Goal: Information Seeking & Learning: Find contact information

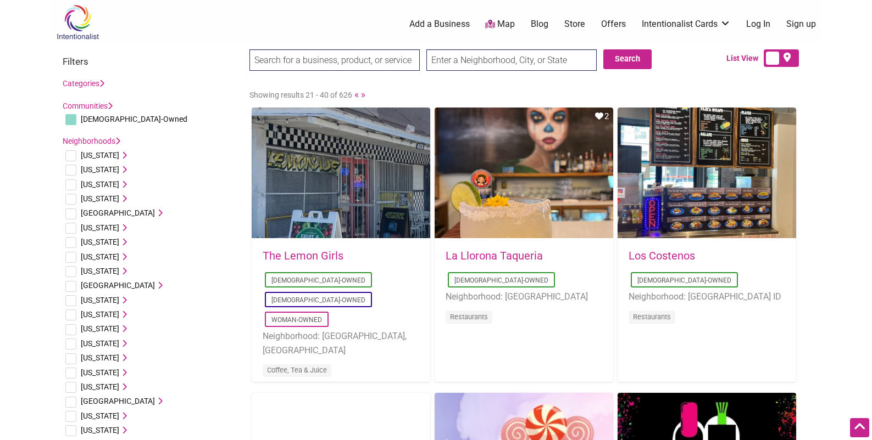
scroll to position [739, 0]
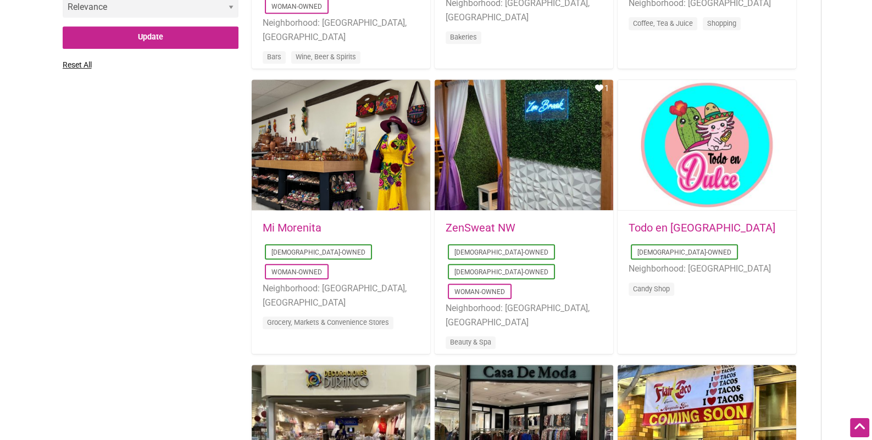
drag, startPoint x: 189, startPoint y: 237, endPoint x: 200, endPoint y: 274, distance: 38.2
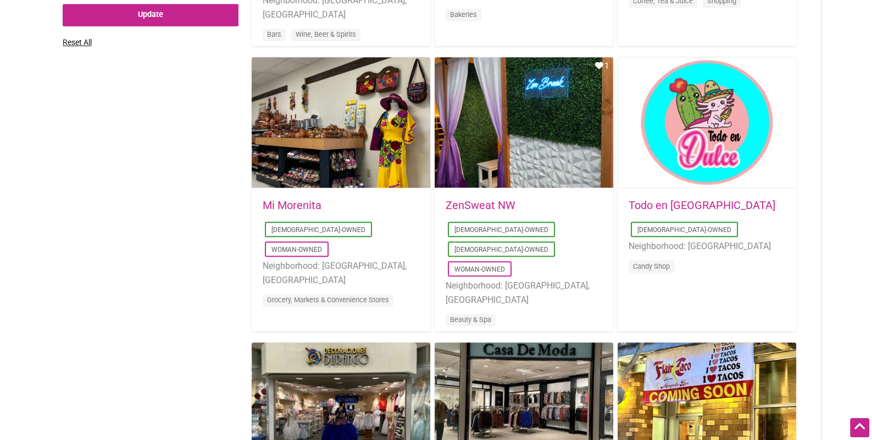
drag, startPoint x: 786, startPoint y: 108, endPoint x: 824, endPoint y: 176, distance: 78.2
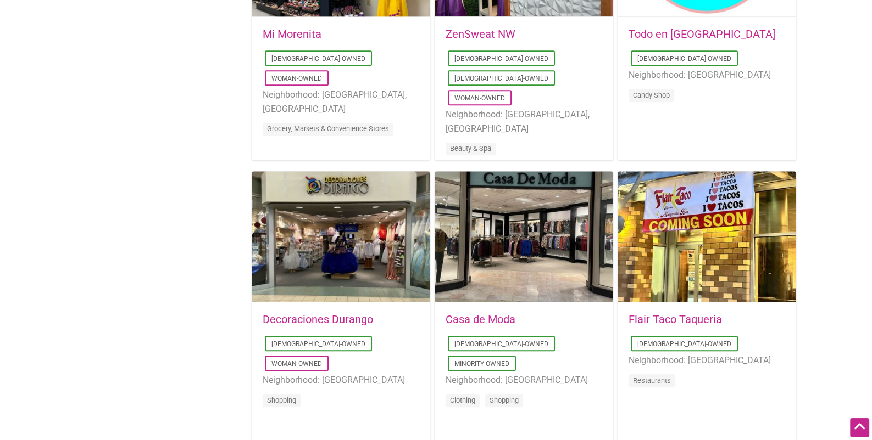
scroll to position [1175, 0]
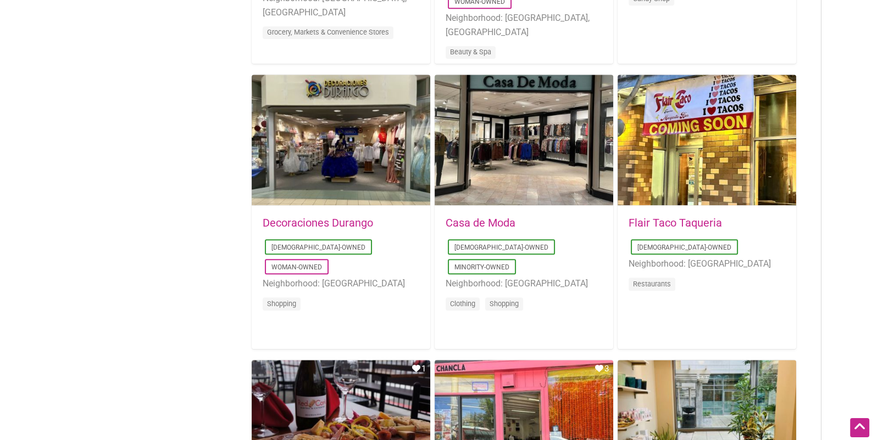
drag, startPoint x: 824, startPoint y: 176, endPoint x: 827, endPoint y: 231, distance: 55.0
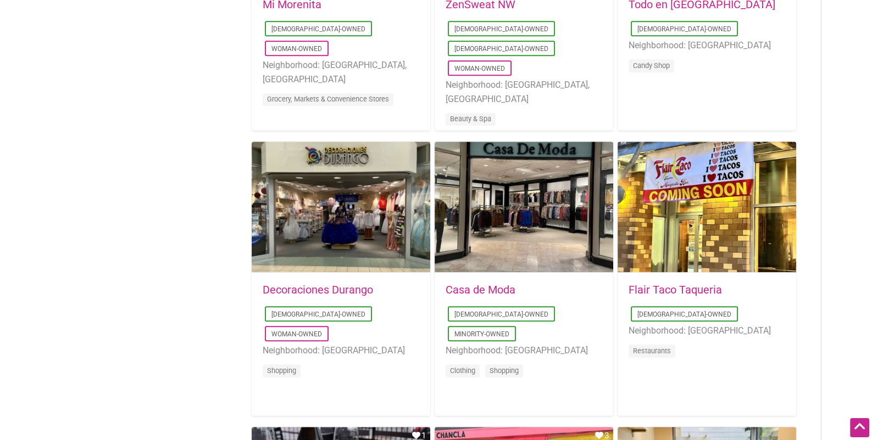
scroll to position [1173, 0]
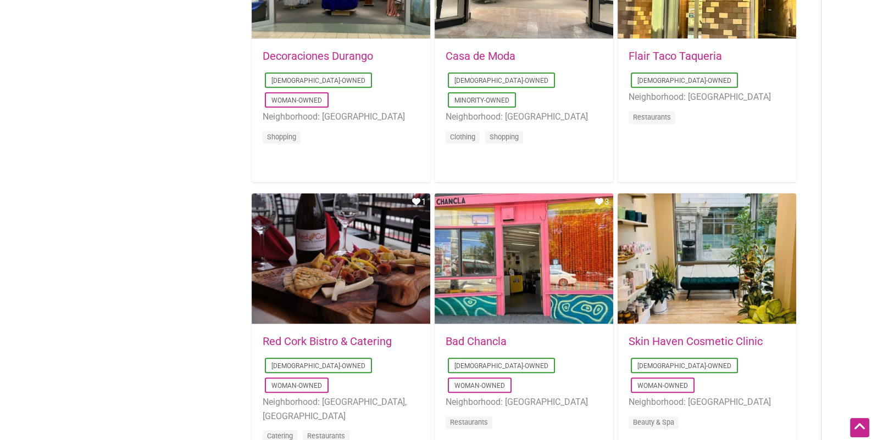
drag, startPoint x: 203, startPoint y: 167, endPoint x: 204, endPoint y: 219, distance: 51.6
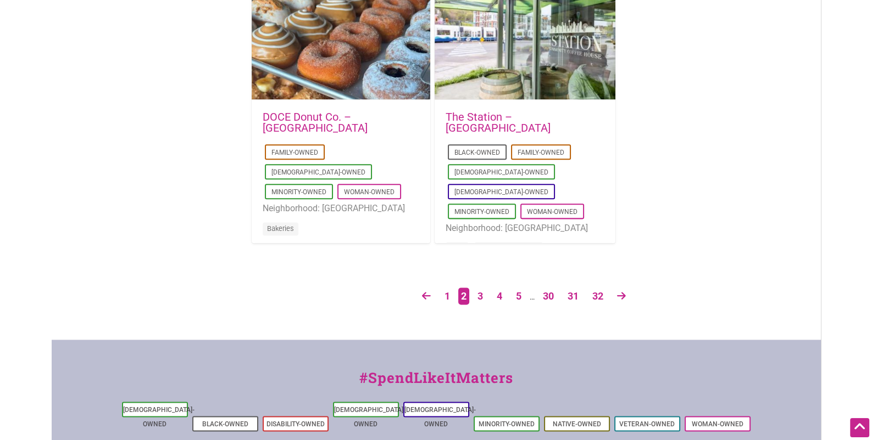
drag, startPoint x: 165, startPoint y: 138, endPoint x: 191, endPoint y: 239, distance: 103.8
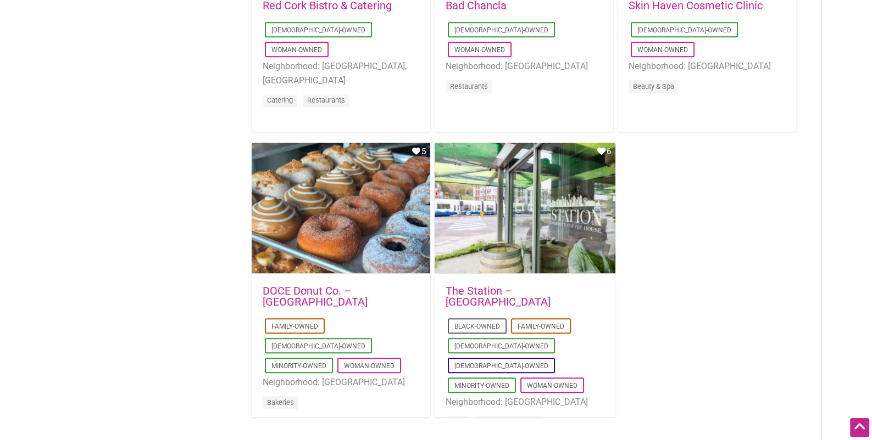
drag, startPoint x: 208, startPoint y: 165, endPoint x: 205, endPoint y: 202, distance: 36.9
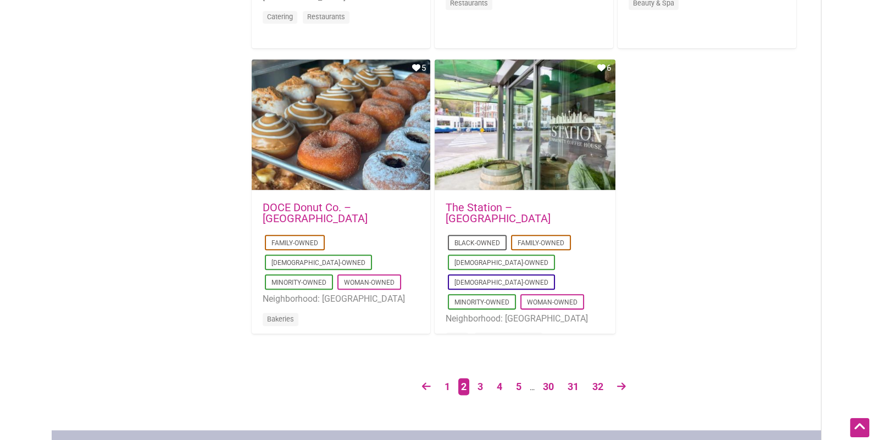
drag, startPoint x: 696, startPoint y: 224, endPoint x: 678, endPoint y: 325, distance: 102.8
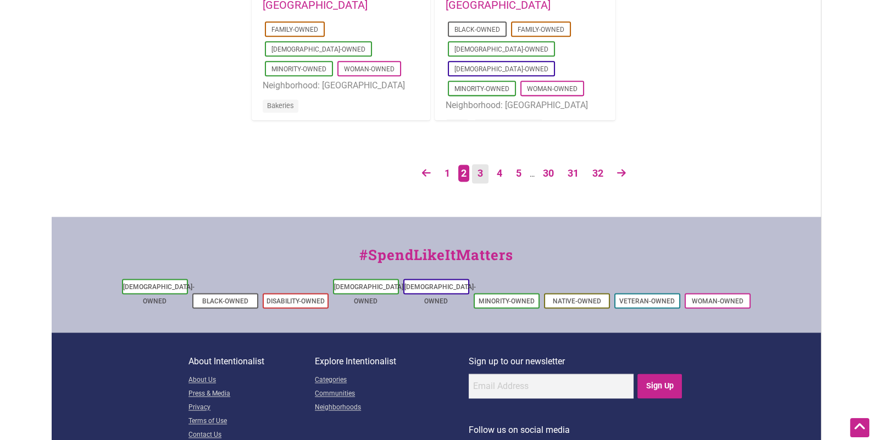
click at [483, 176] on link "3" at bounding box center [480, 173] width 16 height 19
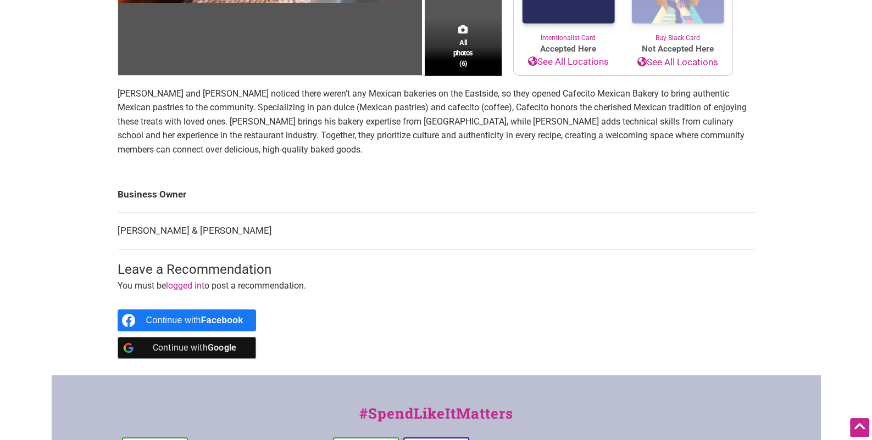
scroll to position [87, 0]
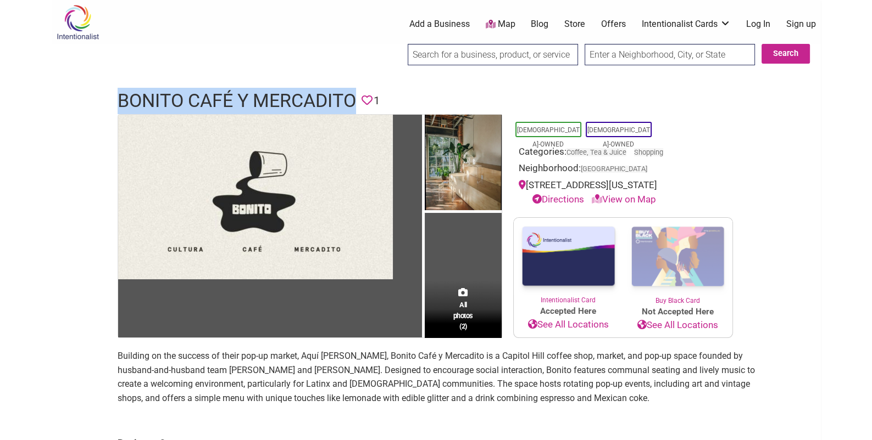
drag, startPoint x: 118, startPoint y: 92, endPoint x: 354, endPoint y: 93, distance: 236.7
click at [354, 93] on div "Bonito Café y Mercadito Favorite 1" at bounding box center [436, 101] width 659 height 26
copy h1 "Bonito Café y Mercadito"
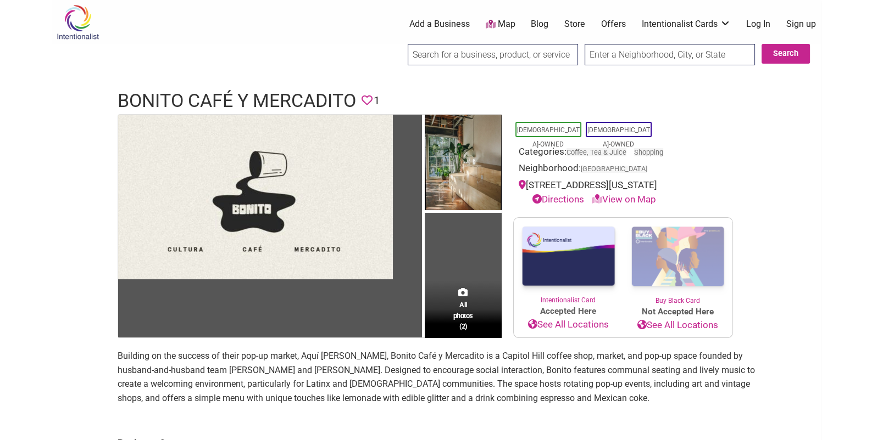
drag, startPoint x: 36, startPoint y: 200, endPoint x: 21, endPoint y: 203, distance: 15.2
click at [36, 200] on body "× Menu 0 Add a Business Map Blog Store Offers Intentionalist Cards Buy Black Ca…" at bounding box center [436, 220] width 872 height 440
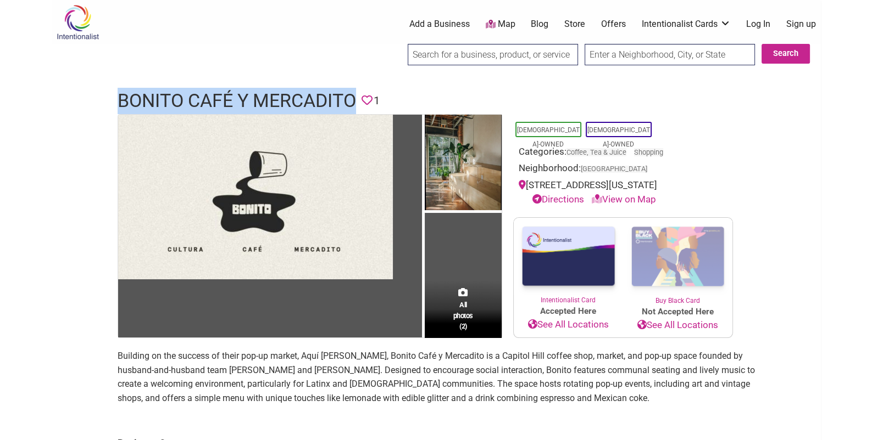
drag, startPoint x: 118, startPoint y: 98, endPoint x: 352, endPoint y: 91, distance: 234.1
click at [352, 91] on h1 "Bonito Café y Mercadito" at bounding box center [237, 101] width 238 height 26
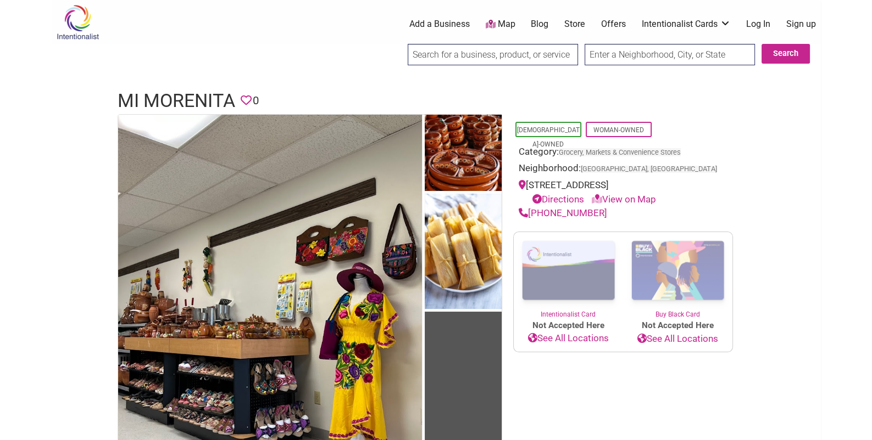
drag, startPoint x: 598, startPoint y: 211, endPoint x: 529, endPoint y: 210, distance: 69.2
click at [529, 210] on div "[PHONE_NUMBER]" at bounding box center [622, 214] width 209 height 14
copy link "(425) 496-5290"
drag, startPoint x: 119, startPoint y: 103, endPoint x: 231, endPoint y: 102, distance: 112.6
click at [231, 102] on h1 "Mi Morenita" at bounding box center [177, 101] width 118 height 26
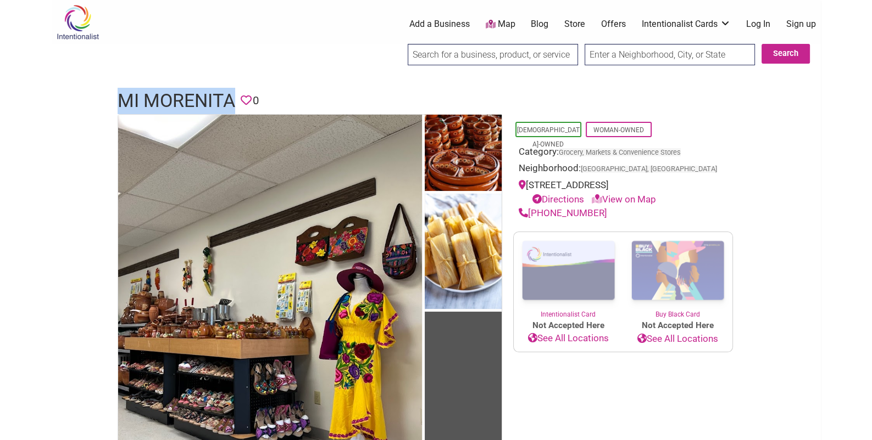
copy h1 "Mi Morenita"
drag, startPoint x: 528, startPoint y: 184, endPoint x: 673, endPoint y: 183, distance: 144.4
click at [673, 183] on div "1515 5th St, Marysville, WA 98270 Directions View on Map" at bounding box center [622, 192] width 209 height 28
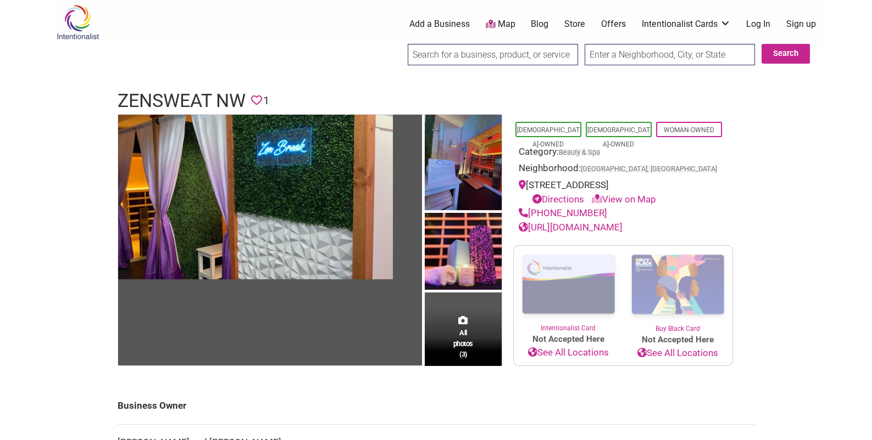
drag, startPoint x: 611, startPoint y: 210, endPoint x: 529, endPoint y: 213, distance: 81.3
click at [529, 213] on div "(425) 214-4973" at bounding box center [622, 214] width 209 height 14
copy link "(425) 214-4973"
click at [205, 100] on h1 "ZenSweat NW" at bounding box center [182, 101] width 128 height 26
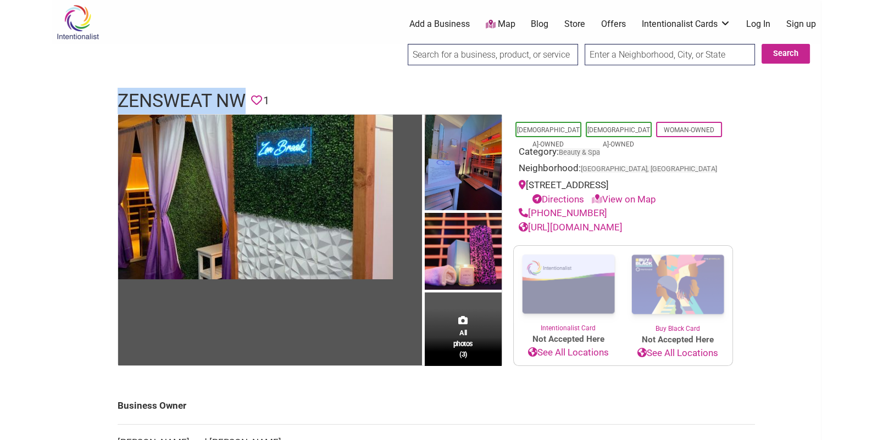
click at [205, 100] on h1 "ZenSweat NW" at bounding box center [182, 101] width 128 height 26
copy h1 "ZenSweat NW"
click at [614, 226] on link "https://www.zensweatnw.com/" at bounding box center [570, 227] width 104 height 11
click at [298, 66] on div "Intentionalist Spend like it matters 0 Add a Business Map Blog Store Offers Int…" at bounding box center [436, 431] width 769 height 863
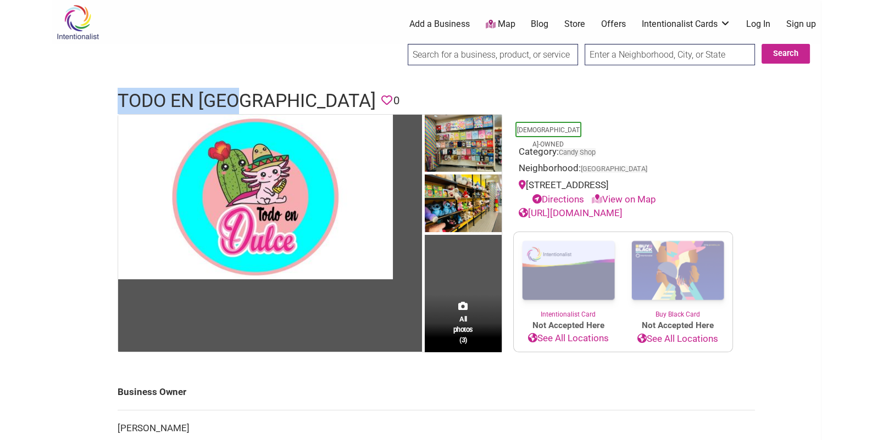
drag, startPoint x: 108, startPoint y: 92, endPoint x: 250, endPoint y: 101, distance: 142.0
click at [250, 101] on div "Todo en Dulce Favorite 0" at bounding box center [436, 101] width 659 height 26
click at [250, 101] on h1 "Todo en [GEOGRAPHIC_DATA]" at bounding box center [247, 101] width 258 height 26
drag, startPoint x: 254, startPoint y: 101, endPoint x: 115, endPoint y: 86, distance: 139.7
click at [115, 86] on div "Intentionalist Spend like it matters 0 Add a Business Map Blog Store Offers Int…" at bounding box center [436, 424] width 769 height 849
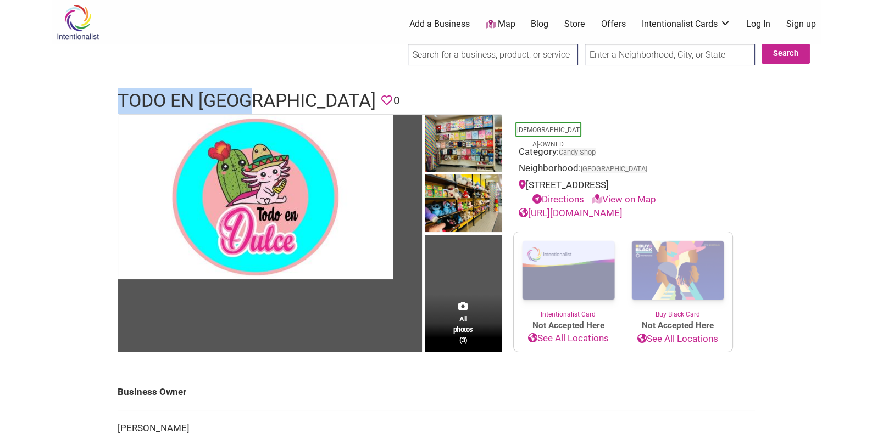
copy div "Todo en [GEOGRAPHIC_DATA]"
click at [612, 212] on link "[URL][DOMAIN_NAME]" at bounding box center [570, 213] width 104 height 11
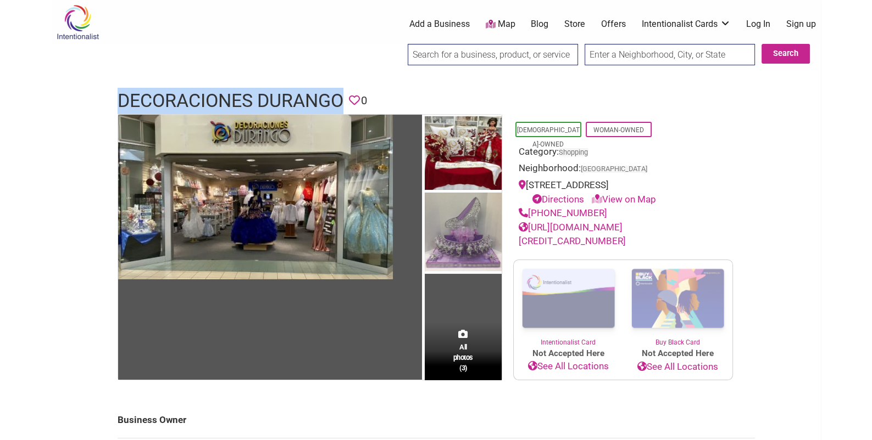
drag, startPoint x: 112, startPoint y: 98, endPoint x: 341, endPoint y: 103, distance: 229.1
click at [341, 103] on div "Decoraciones Durango Favorite 0" at bounding box center [436, 101] width 659 height 26
copy h1 "Decoraciones Durango"
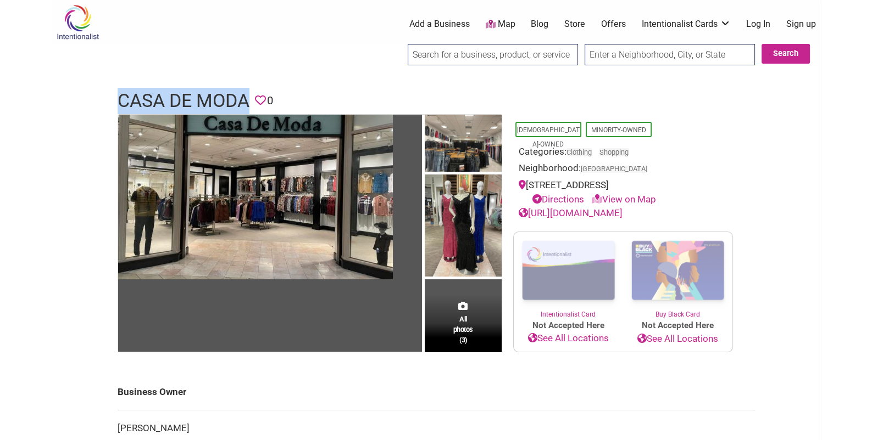
drag, startPoint x: 118, startPoint y: 97, endPoint x: 245, endPoint y: 99, distance: 127.4
click at [245, 99] on h1 "Casa de Moda" at bounding box center [184, 101] width 132 height 26
copy h1 "Casa de Moda"
drag, startPoint x: 216, startPoint y: 86, endPoint x: 153, endPoint y: 106, distance: 65.8
click at [153, 106] on h1 "Casa de Moda" at bounding box center [184, 101] width 132 height 26
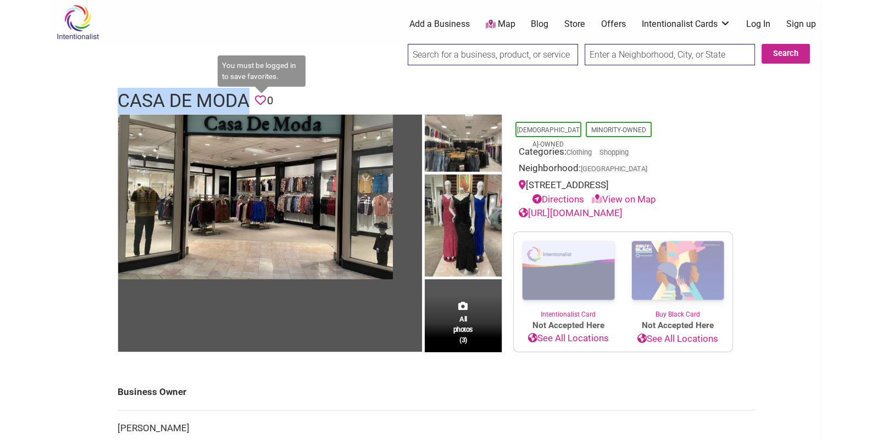
drag, startPoint x: 117, startPoint y: 97, endPoint x: 247, endPoint y: 103, distance: 130.3
click at [251, 103] on header "Casa de Moda Favorite 0" at bounding box center [436, 101] width 637 height 26
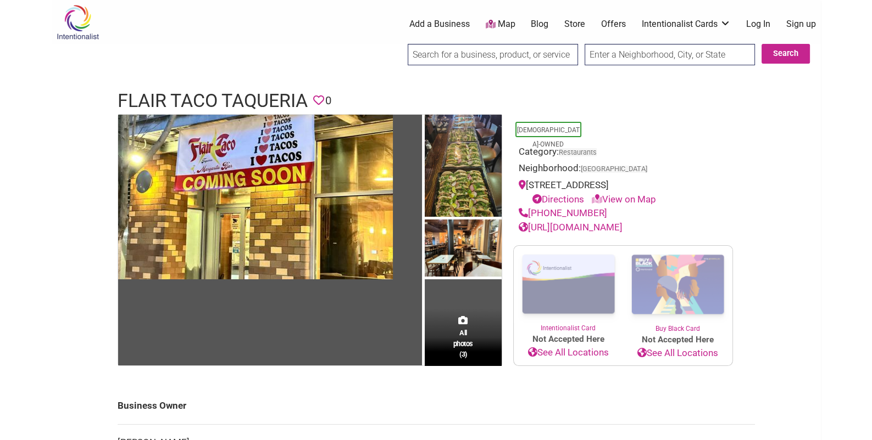
click at [198, 89] on h1 "Flair Taco Taqueria" at bounding box center [213, 101] width 190 height 26
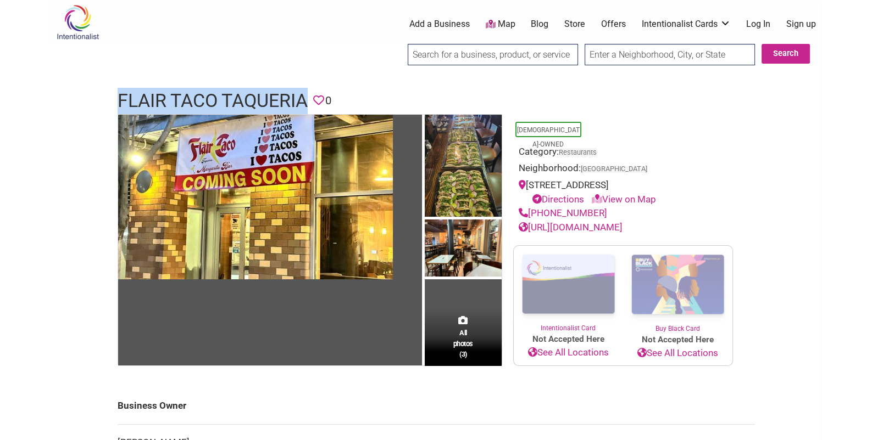
click at [198, 89] on h1 "Flair Taco Taqueria" at bounding box center [213, 101] width 190 height 26
copy h1 "Flair Taco Taqueria"
drag, startPoint x: 599, startPoint y: 207, endPoint x: 529, endPoint y: 209, distance: 69.3
click at [529, 209] on div "(206) 402-5770" at bounding box center [622, 214] width 209 height 14
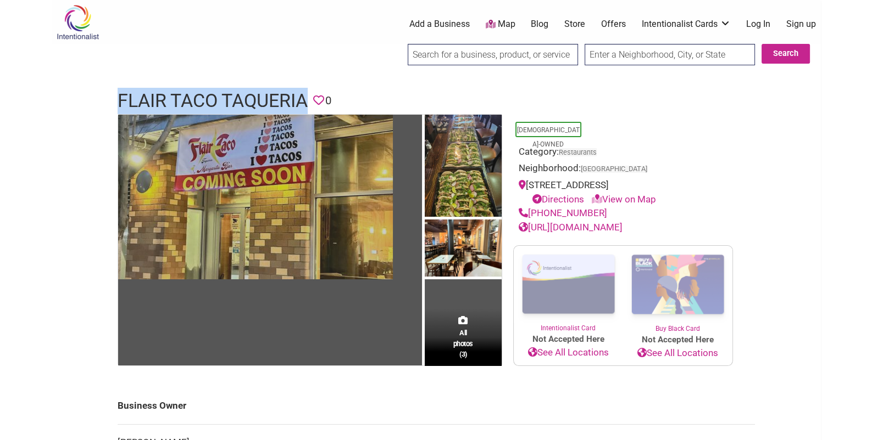
copy link "(206) 402-5770"
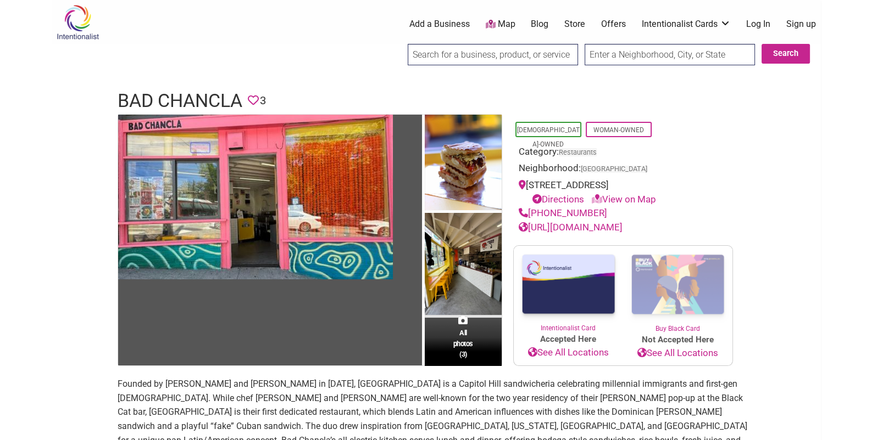
click at [177, 102] on h1 "Bad Chancla" at bounding box center [180, 101] width 125 height 26
click at [176, 102] on h1 "Bad Chancla" at bounding box center [180, 101] width 125 height 26
click at [175, 102] on h1 "Bad Chancla" at bounding box center [180, 101] width 125 height 26
drag, startPoint x: 110, startPoint y: 99, endPoint x: 248, endPoint y: 99, distance: 138.4
click at [248, 99] on div "Bad Chancla Favorite 3" at bounding box center [436, 101] width 659 height 26
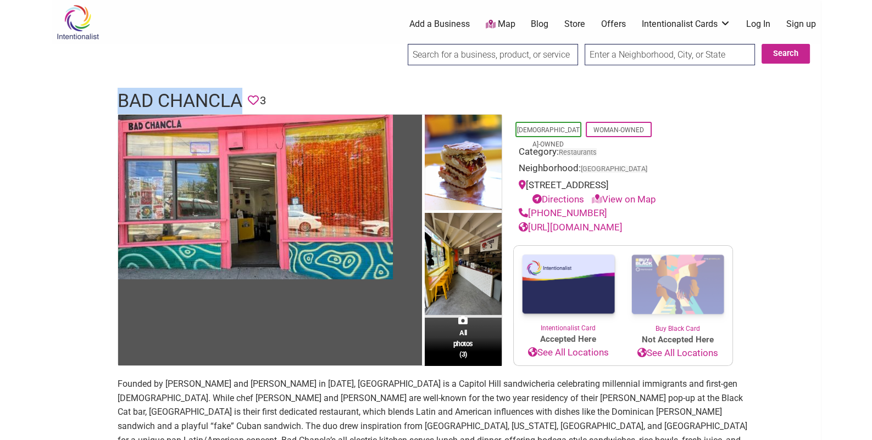
copy h1 "Bad Chancla"
drag, startPoint x: 603, startPoint y: 214, endPoint x: 530, endPoint y: 214, distance: 73.0
click at [530, 214] on div "[PHONE_NUMBER]" at bounding box center [622, 214] width 209 height 14
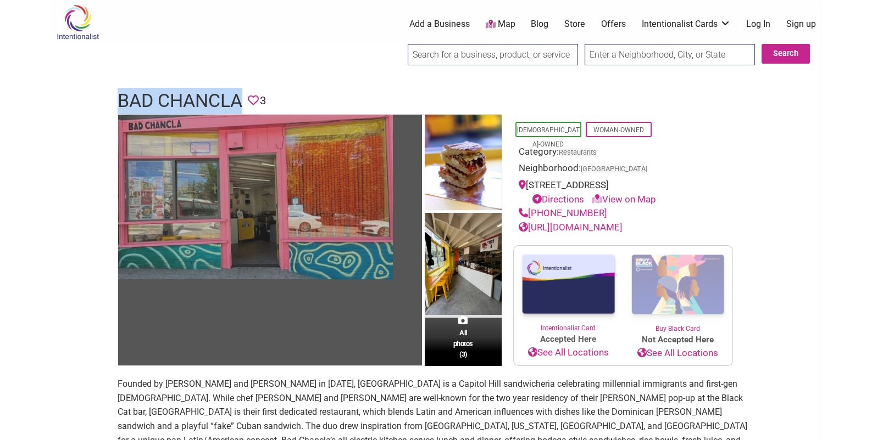
copy link "[PHONE_NUMBER]"
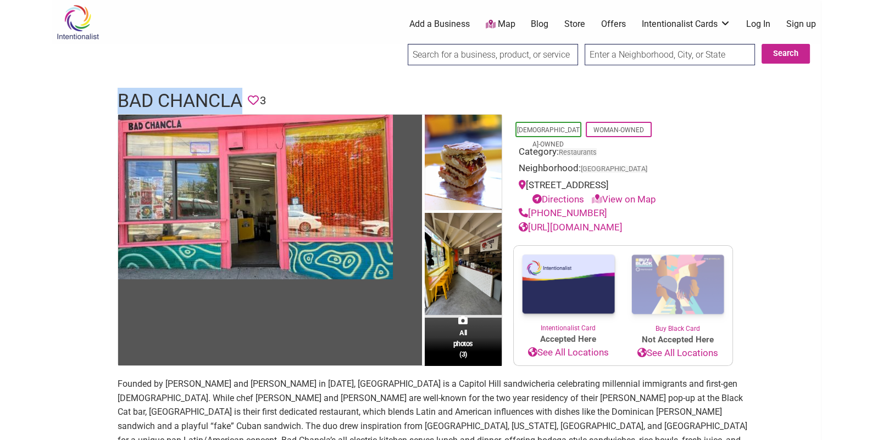
click at [587, 228] on link "https://www.garzonpnw.com/bad-chancla" at bounding box center [570, 227] width 104 height 11
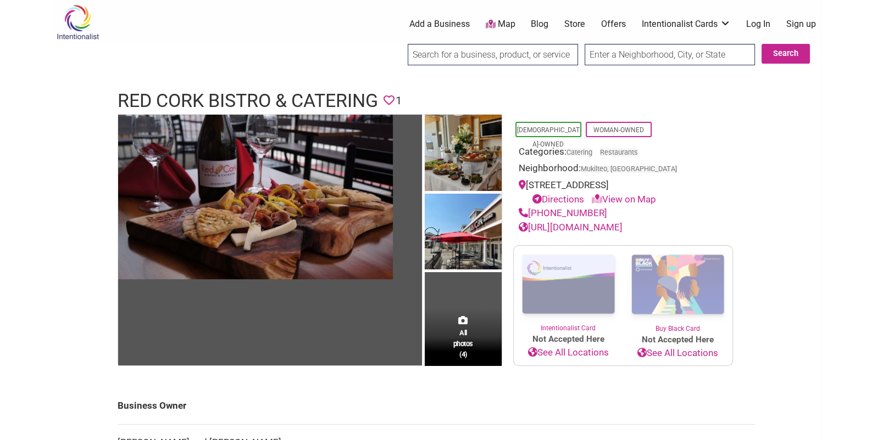
click at [211, 91] on h1 "Red Cork Bistro & Catering" at bounding box center [248, 101] width 260 height 26
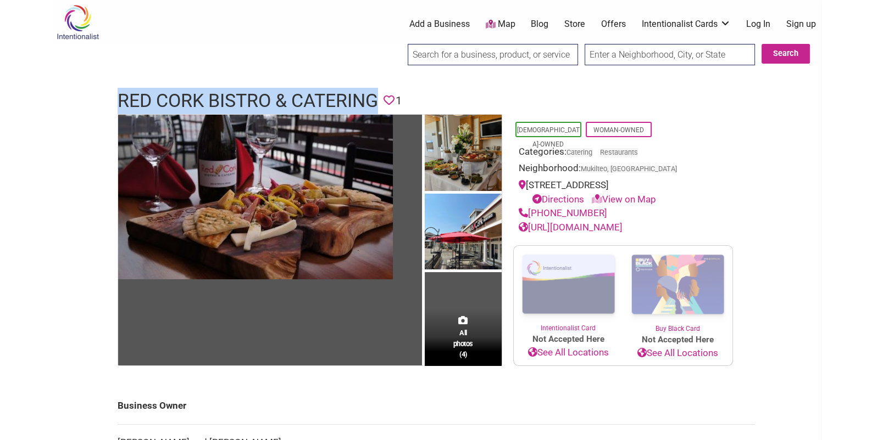
click at [211, 91] on h1 "Red Cork Bistro & Catering" at bounding box center [248, 101] width 260 height 26
copy h1 "Red Cork Bistro & Catering"
drag, startPoint x: 601, startPoint y: 226, endPoint x: 531, endPoint y: 226, distance: 70.9
click at [531, 221] on div "(425) 374-8472" at bounding box center [622, 214] width 209 height 14
copy link "(425) 374-8472"
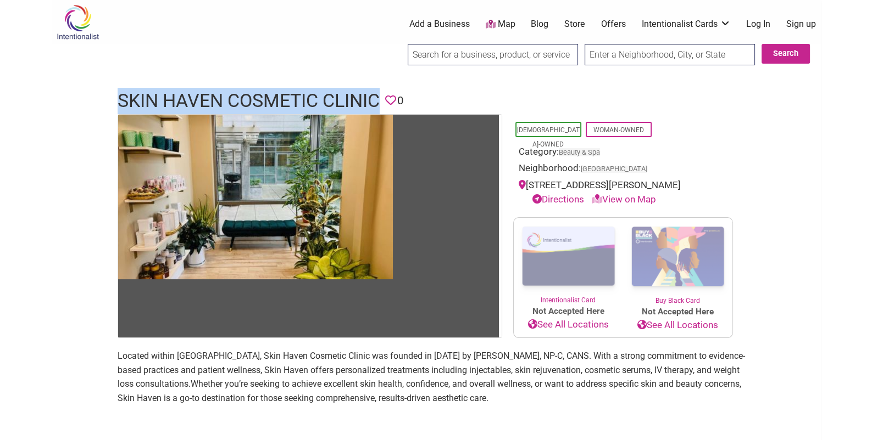
drag, startPoint x: 121, startPoint y: 101, endPoint x: 378, endPoint y: 100, distance: 257.0
click at [378, 100] on h1 "Skin Haven Cosmetic Clinic" at bounding box center [249, 101] width 262 height 26
copy h1 "Skin Haven Cosmetic Clinic"
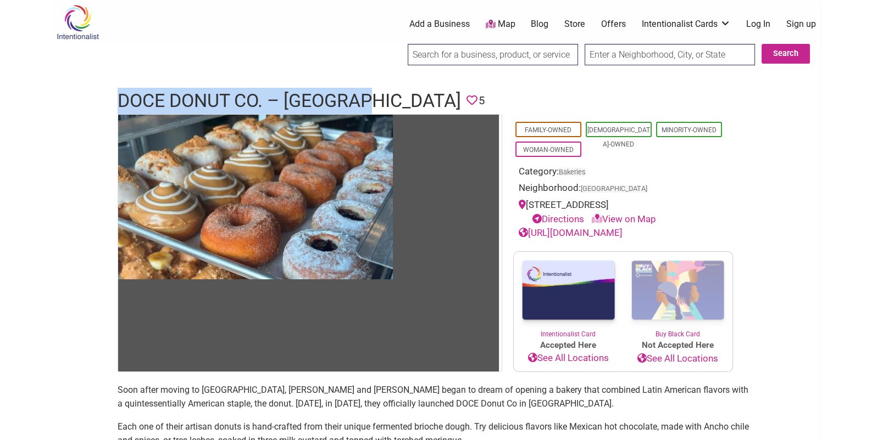
drag, startPoint x: 114, startPoint y: 103, endPoint x: 378, endPoint y: 98, distance: 264.8
click at [378, 98] on div "DOCE Donut Co. – Belltown Favorite 5" at bounding box center [436, 101] width 659 height 26
copy h1 "DOCE Donut Co. – Belltown"
click at [617, 230] on link "https://www.docedonut.com" at bounding box center [570, 232] width 104 height 11
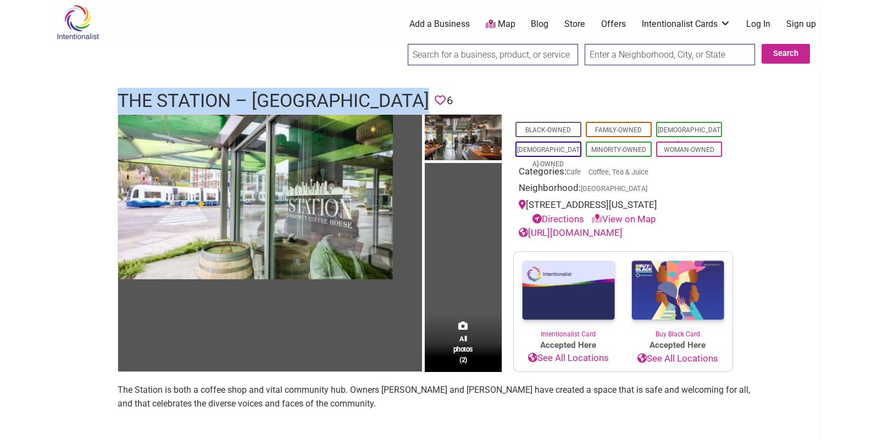
drag, startPoint x: 117, startPoint y: 99, endPoint x: 406, endPoint y: 92, distance: 289.0
click at [406, 92] on header "The Station – [GEOGRAPHIC_DATA] Favorite 6" at bounding box center [436, 101] width 637 height 26
copy h1 "The Station – [GEOGRAPHIC_DATA]"
click at [621, 231] on link "[URL][DOMAIN_NAME]" at bounding box center [570, 232] width 104 height 11
